Goal: Check status: Check status

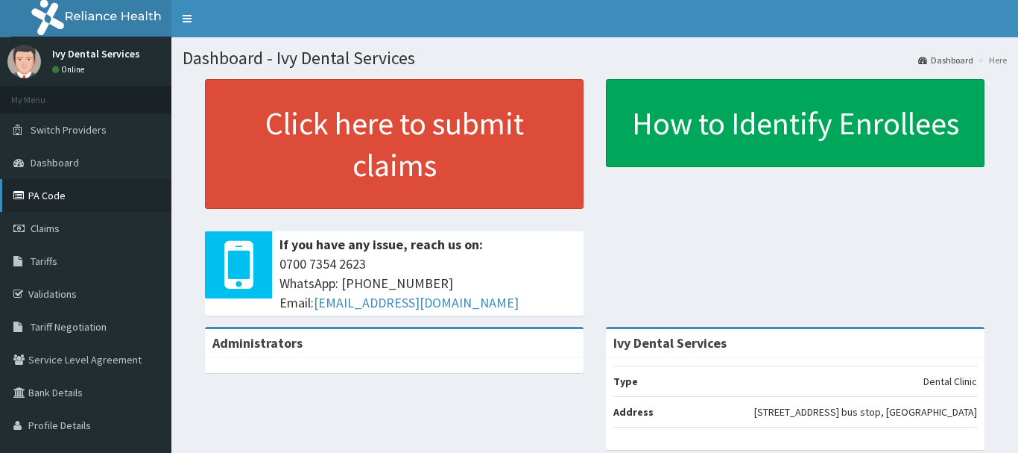
click at [56, 198] on link "PA Code" at bounding box center [85, 195] width 171 height 33
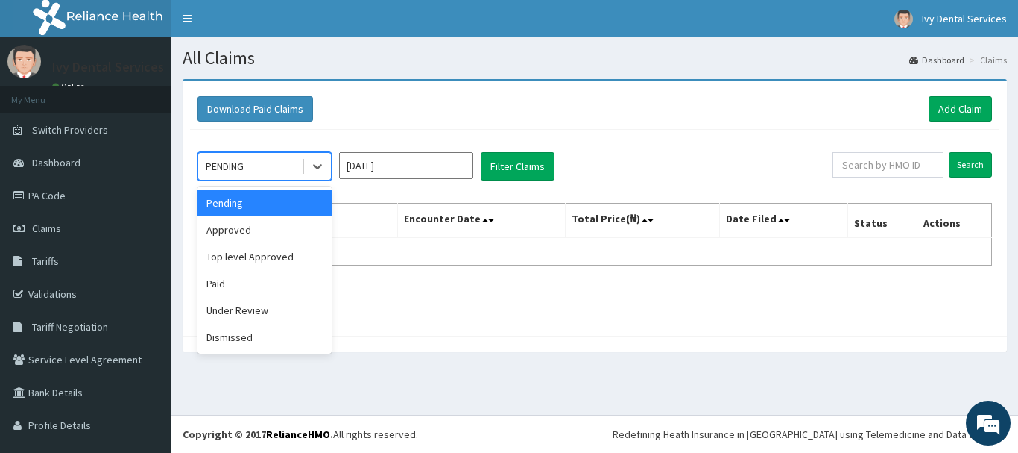
click at [278, 233] on div "Approved" at bounding box center [265, 229] width 134 height 27
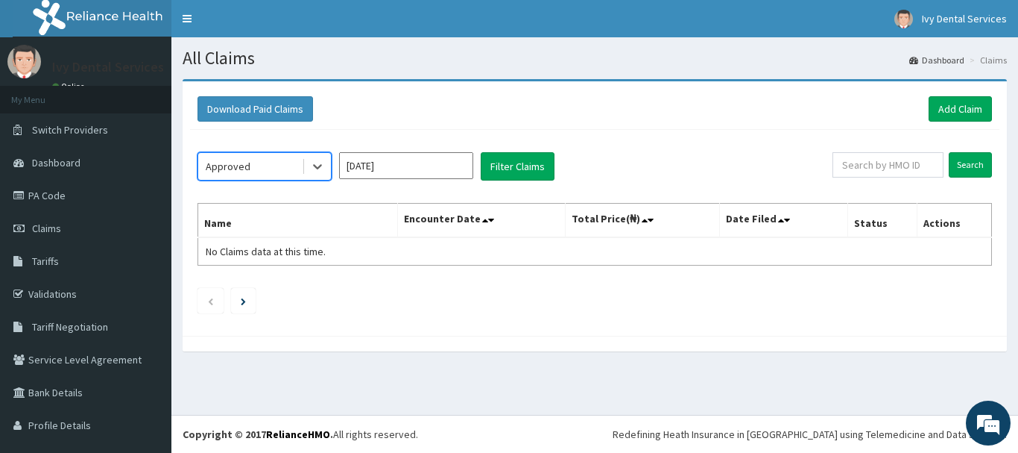
click at [435, 166] on input "[DATE]" at bounding box center [406, 165] width 134 height 27
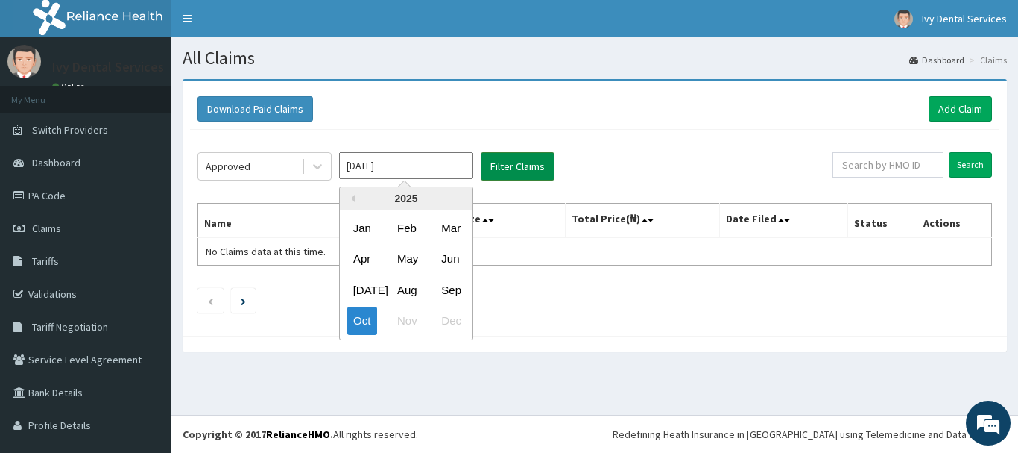
click at [525, 170] on button "Filter Claims" at bounding box center [518, 166] width 74 height 28
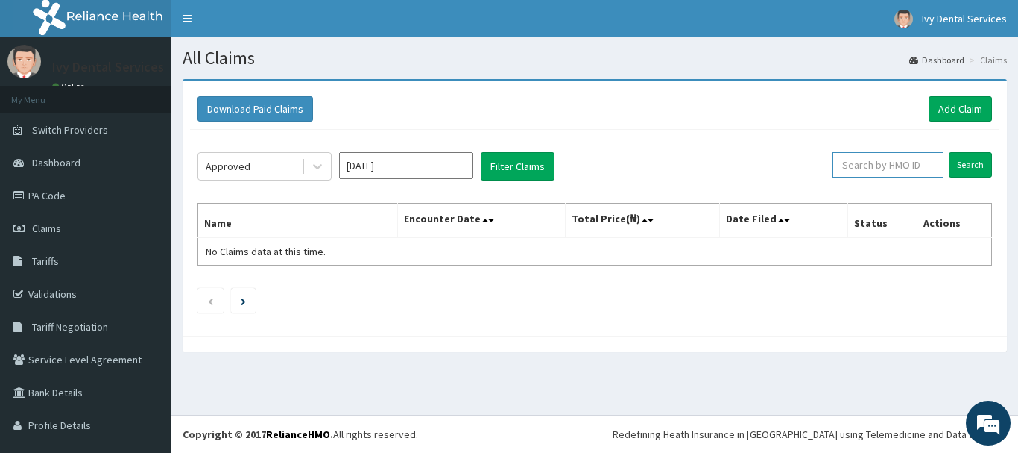
click at [897, 166] on input "text" at bounding box center [888, 164] width 111 height 25
click at [878, 167] on input "text" at bounding box center [888, 164] width 111 height 25
type input "HLP/10196/A"
click at [956, 163] on input "Search" at bounding box center [970, 164] width 43 height 25
